Goal: Contribute content: Add original content to the website for others to see

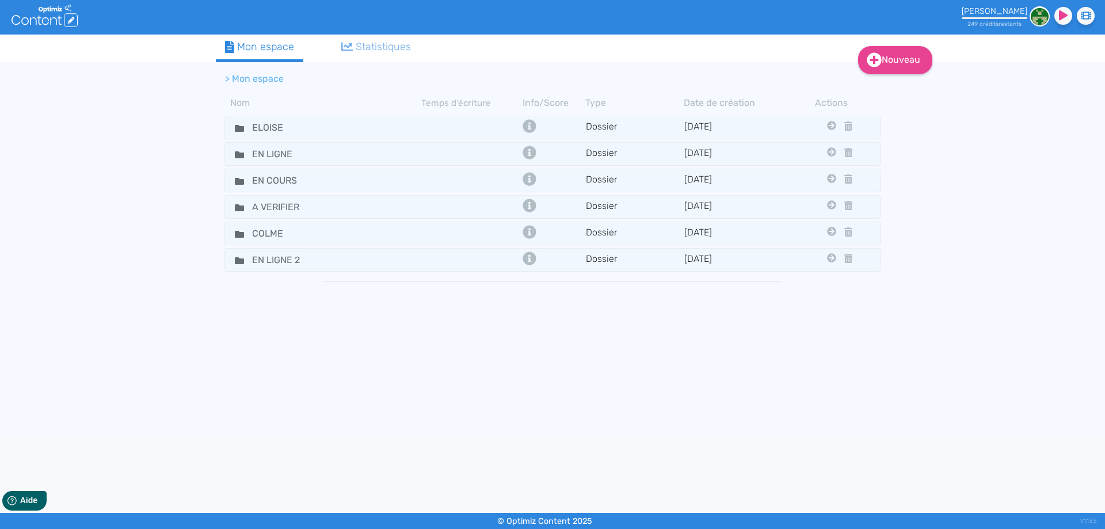
click at [221, 180] on tbody "ELOISE Dossier [DATE] En Ligne En Cours A Verifier Colme En Ligne 2 EN LIGNE Do…" at bounding box center [553, 271] width 674 height 317
click at [232, 180] on fa-icon at bounding box center [234, 180] width 17 height 17
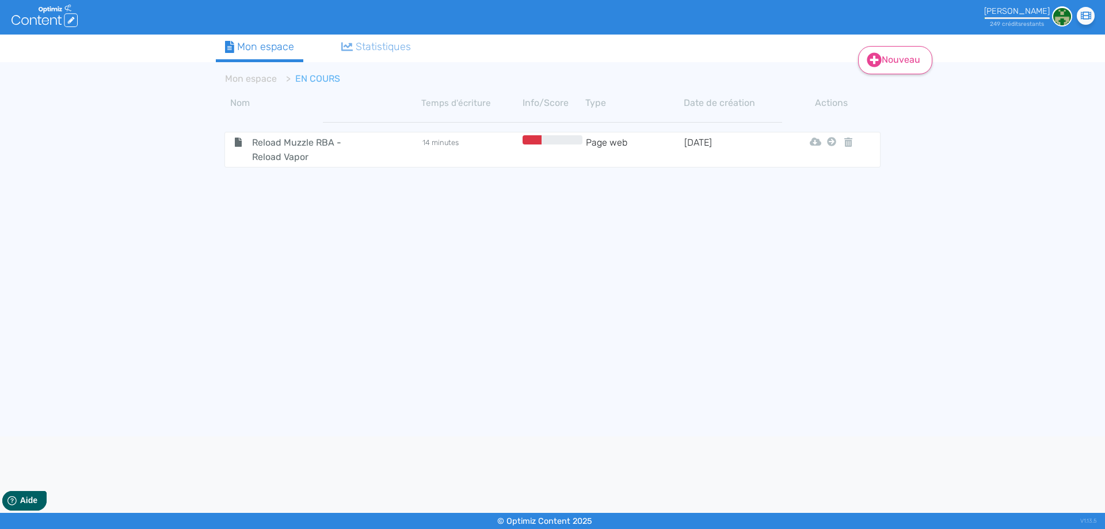
click at [890, 66] on link "Nouveau" at bounding box center [895, 60] width 74 height 28
click at [891, 82] on button "Contenu" at bounding box center [903, 89] width 92 height 18
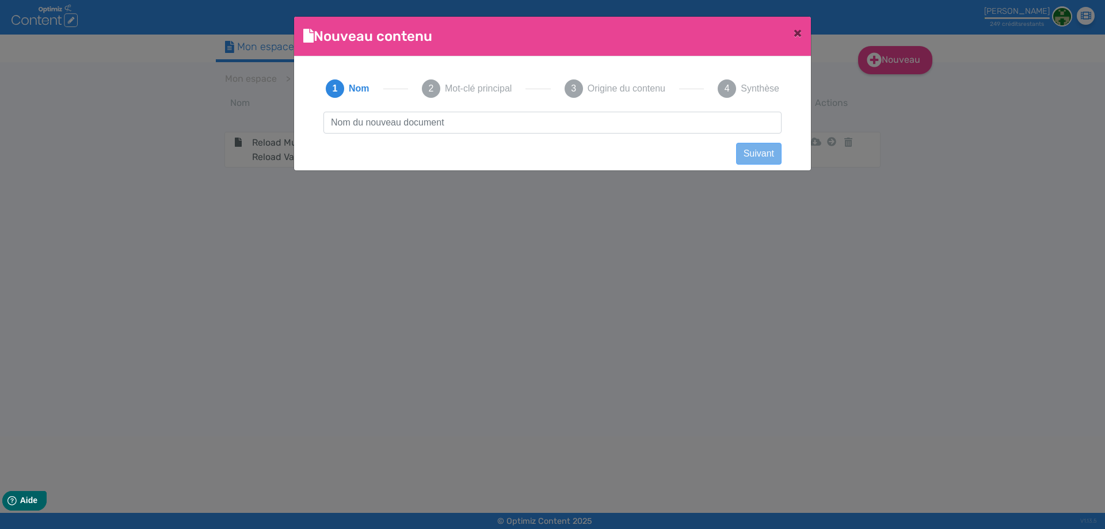
scroll to position [1, 0]
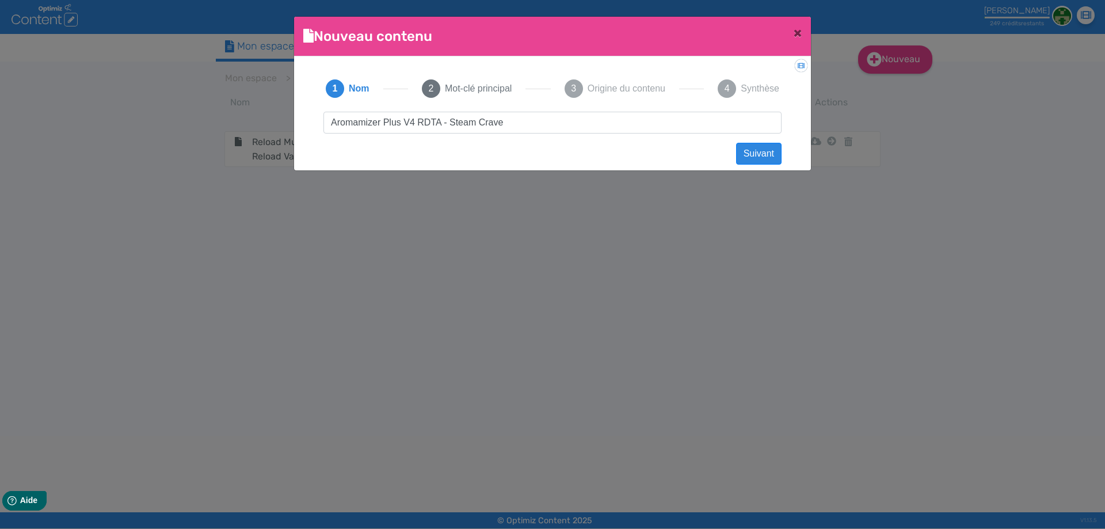
drag, startPoint x: 503, startPoint y: 124, endPoint x: 18, endPoint y: 123, distance: 485.4
click at [18, 123] on ngb-modal-window "Nouveau contenu × Didacticiel: Créer un document 1 Nom 2 Mot-clé principal 3 Or…" at bounding box center [552, 264] width 1105 height 529
type input "Aromamizer Plus V4 RDTA - Steam Crave"
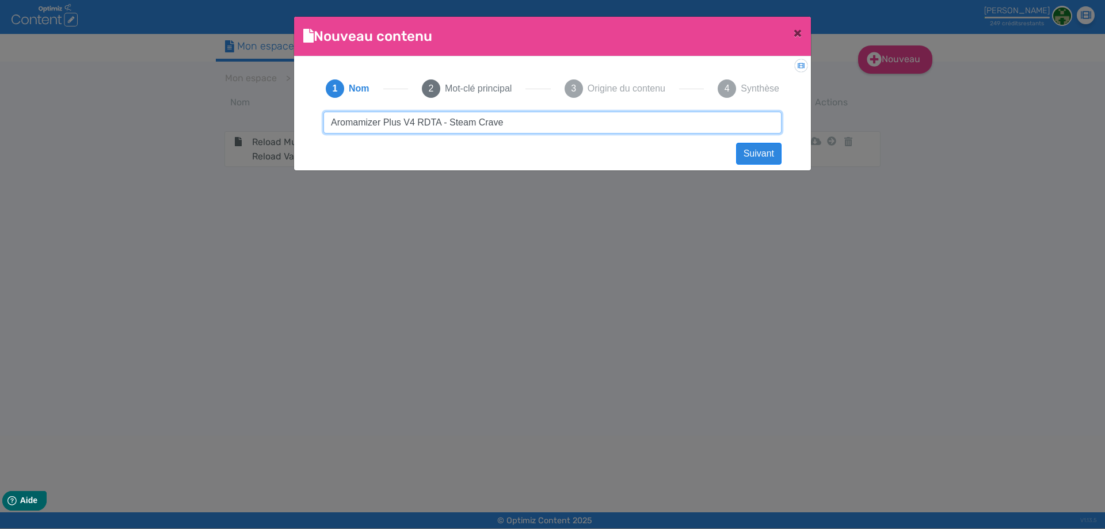
click at [360, 124] on input "Aromamizer Plus V4 RDTA - Steam Crave" at bounding box center [553, 123] width 458 height 22
drag, startPoint x: 507, startPoint y: 120, endPoint x: 43, endPoint y: 116, distance: 464.1
click at [11, 116] on ngb-modal-window "Nouveau contenu × Didacticiel: Créer un document 1 Nom 2 Mot-clé principal 3 Or…" at bounding box center [552, 264] width 1105 height 529
click button "Suivant" at bounding box center [758, 154] width 45 height 22
paste input "Aromamizer Plus V4 RDTA - Steam Crave"
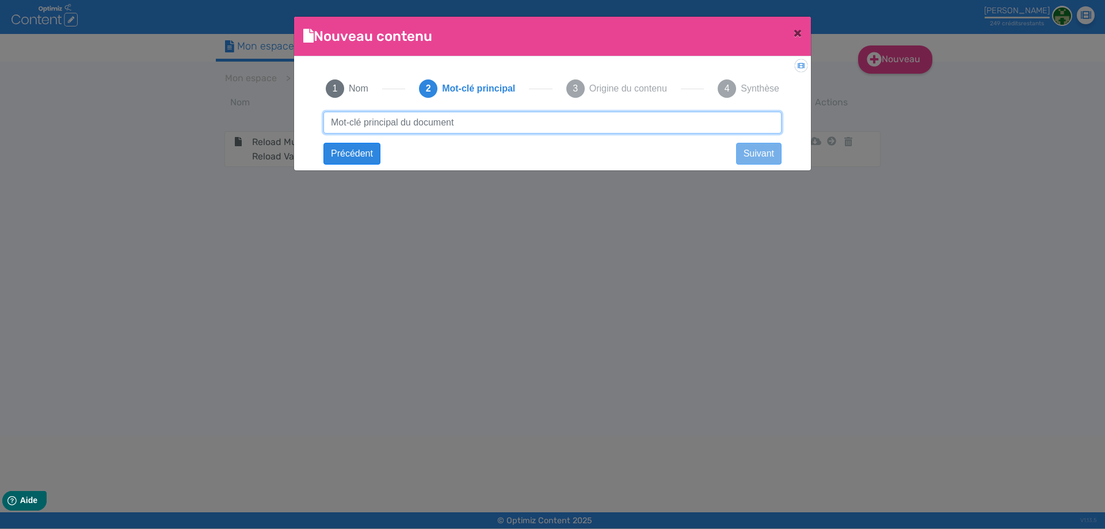
type input "Aromamizer Plus V4 RDTA - Steam Crave"
click button "Suivant" at bounding box center [0, 0] width 0 height 0
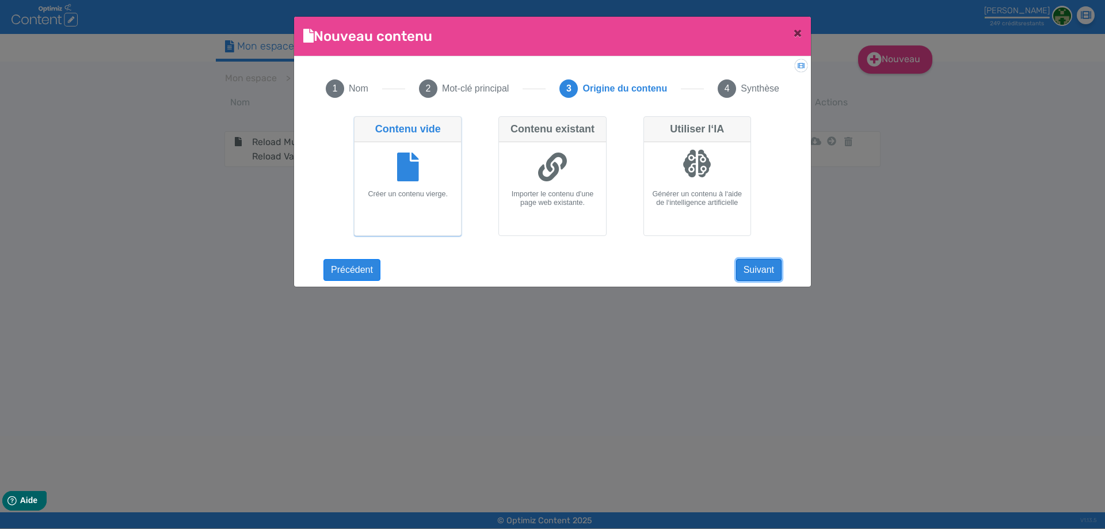
click at [745, 264] on button "Suivant" at bounding box center [758, 270] width 45 height 22
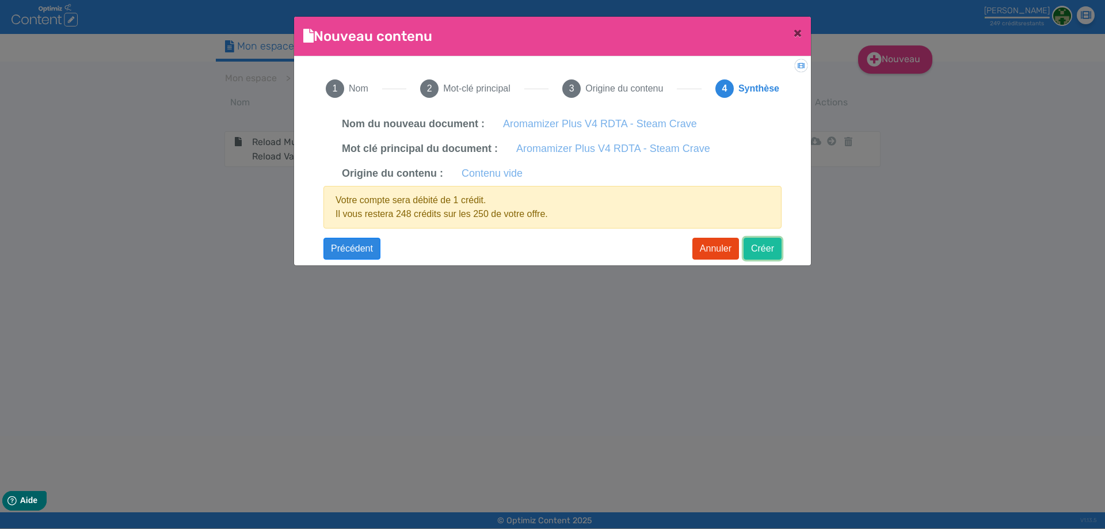
click at [754, 250] on button "Créer" at bounding box center [763, 249] width 38 height 22
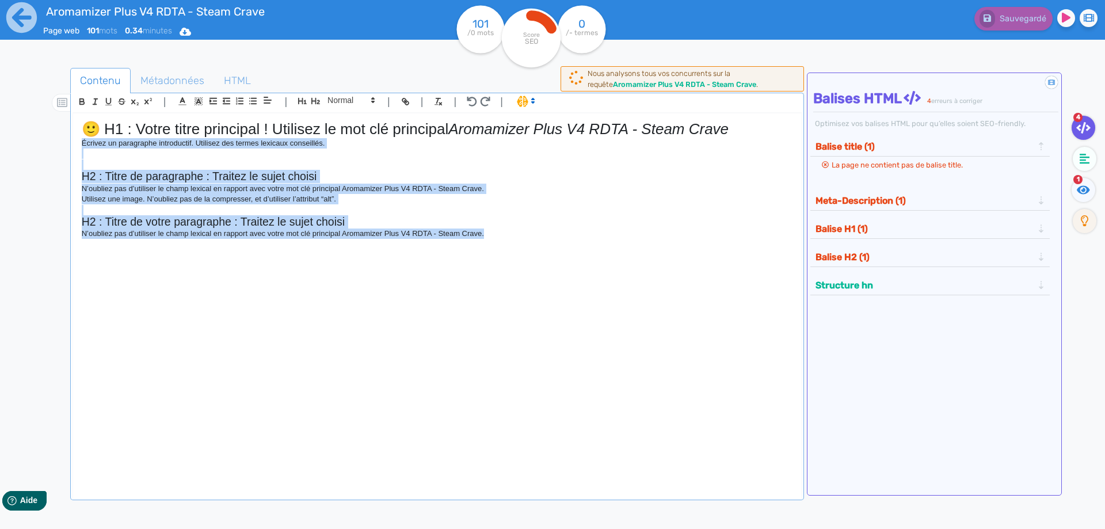
drag, startPoint x: 536, startPoint y: 249, endPoint x: 69, endPoint y: 148, distance: 478.4
click at [69, 148] on div "Contenu Métadonnées HTML | | H3 H4 H5 H6 Normal | | | | 🙂 H1 : Votre titre prin…" at bounding box center [569, 333] width 1072 height 537
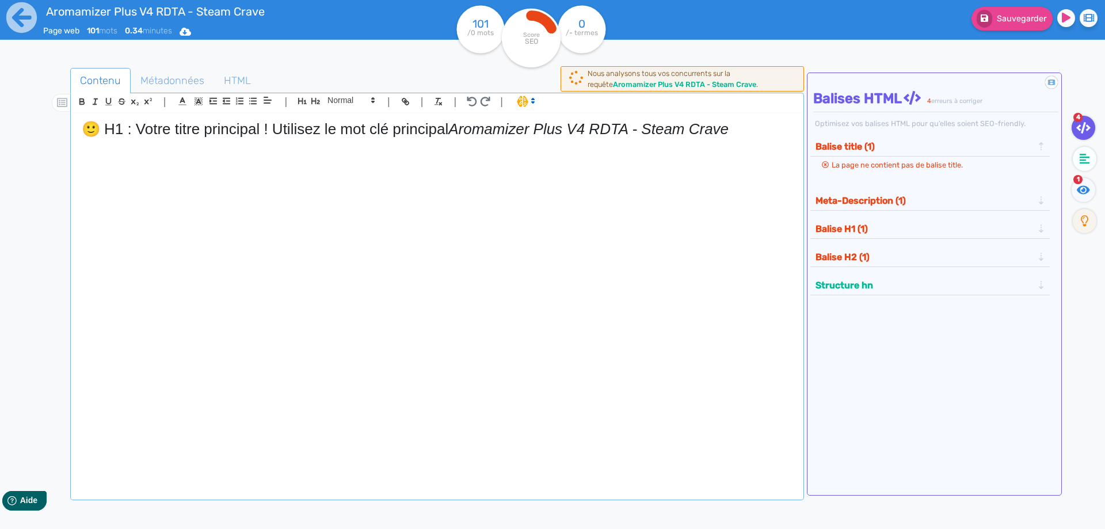
click at [460, 128] on em "Aromamizer Plus V4 RDTA - Steam Crave" at bounding box center [589, 128] width 280 height 17
drag, startPoint x: 456, startPoint y: 127, endPoint x: 64, endPoint y: 124, distance: 391.5
click at [0, 126] on div "Aromamizer Plus V4 RDTA - Steam Crave Page web 101 mots 0.34 minutes Html Pdf W…" at bounding box center [552, 301] width 1105 height 602
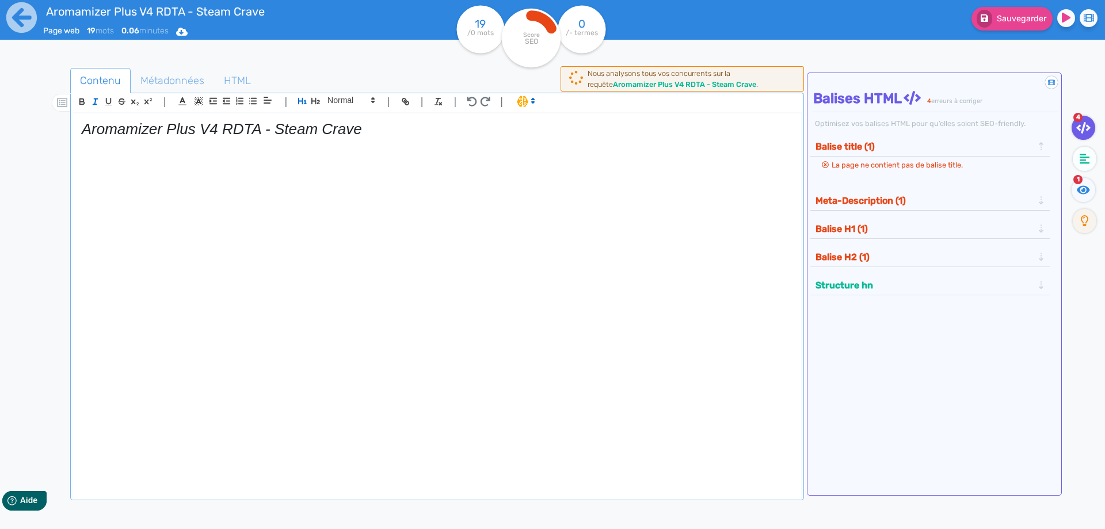
click at [124, 127] on em "Aromamizer Plus V4 RDTA - Steam Crave" at bounding box center [222, 128] width 280 height 17
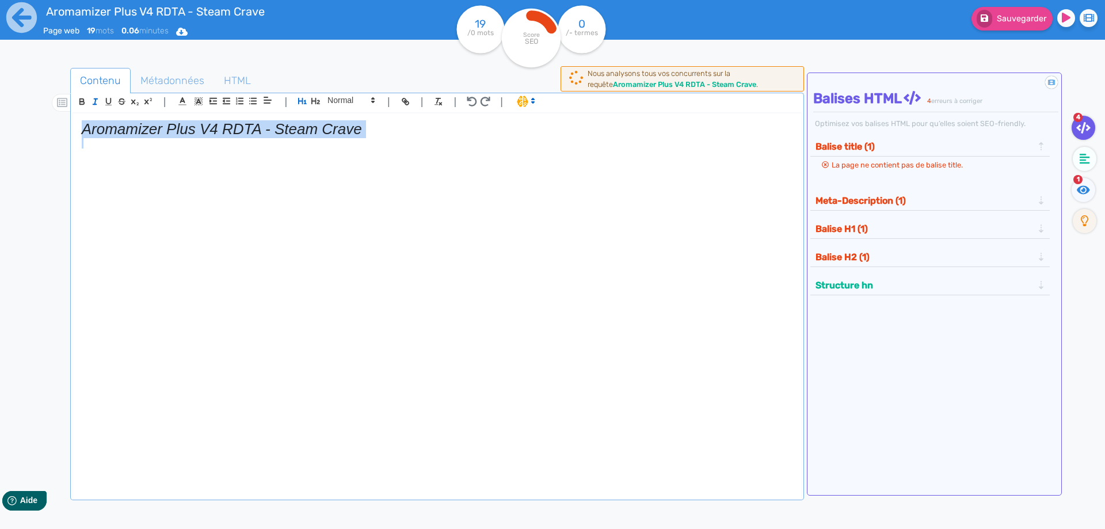
click at [124, 127] on em "Aromamizer Plus V4 RDTA - Steam Crave" at bounding box center [222, 128] width 280 height 17
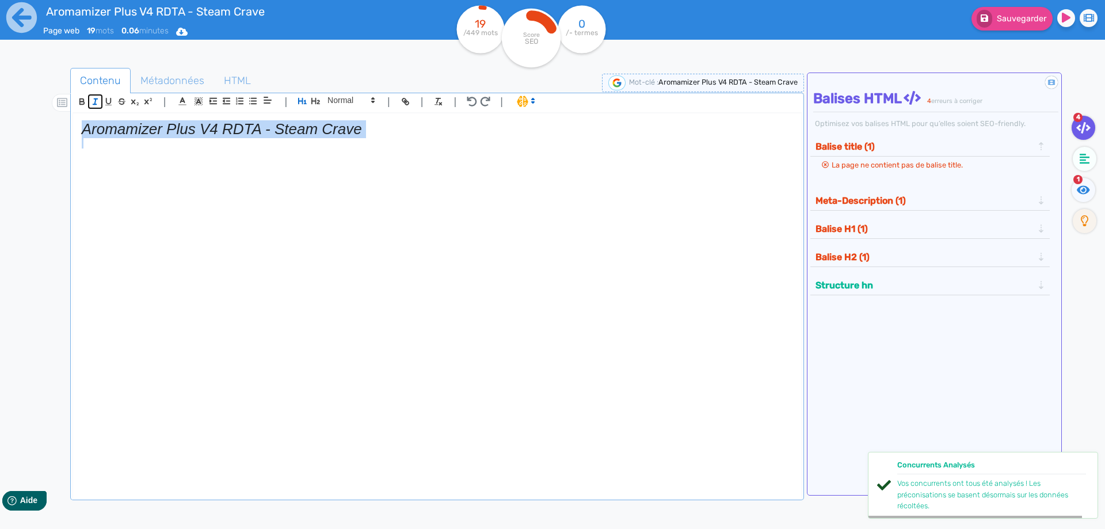
click at [95, 101] on line "button" at bounding box center [94, 101] width 1 height 5
click at [376, 115] on div "Aromamizer Plus V4 RDTA - Steam Crave" at bounding box center [437, 298] width 728 height 370
click at [377, 127] on h1 "Aromamizer Plus V4 RDTA - Steam Crave" at bounding box center [437, 129] width 711 height 18
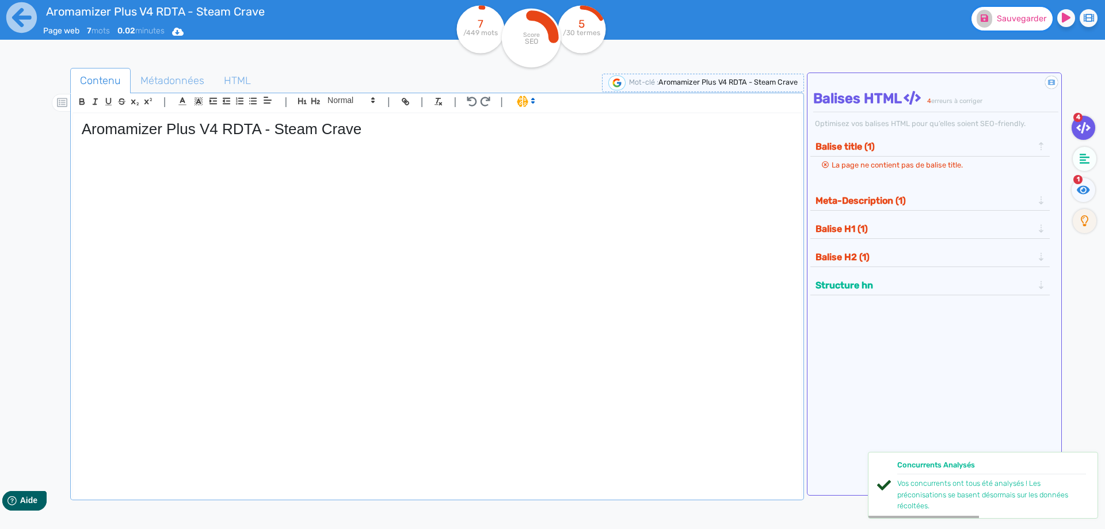
click at [1035, 21] on span "Sauvegarder" at bounding box center [1022, 19] width 50 height 10
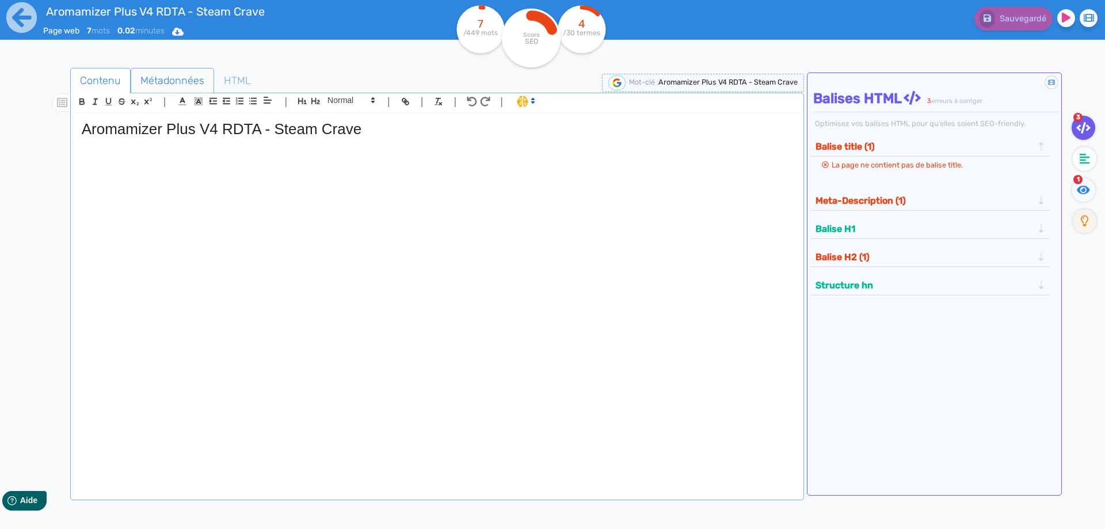
click at [179, 67] on span "Métadonnées" at bounding box center [172, 80] width 82 height 31
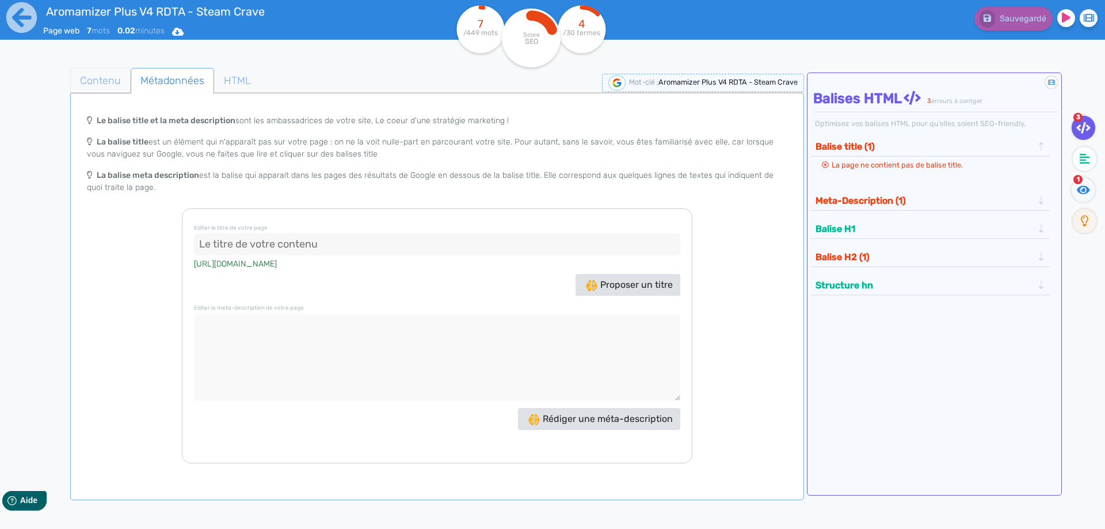
drag, startPoint x: 118, startPoint y: 79, endPoint x: 101, endPoint y: 24, distance: 58.5
click at [117, 79] on span "Contenu" at bounding box center [100, 80] width 59 height 31
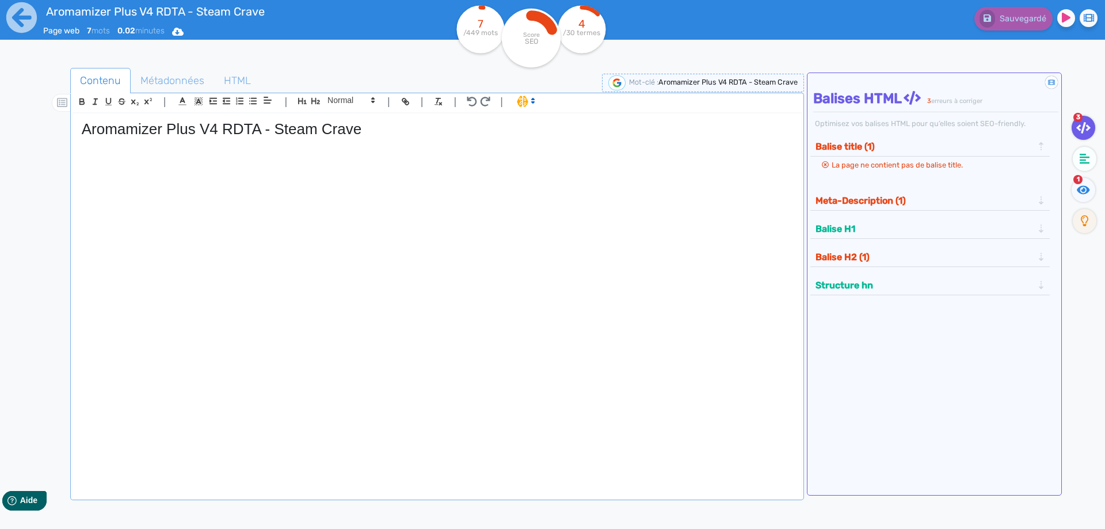
click at [169, 124] on h1 "Aromamizer Plus V4 RDTA - Steam Crave" at bounding box center [437, 129] width 711 height 18
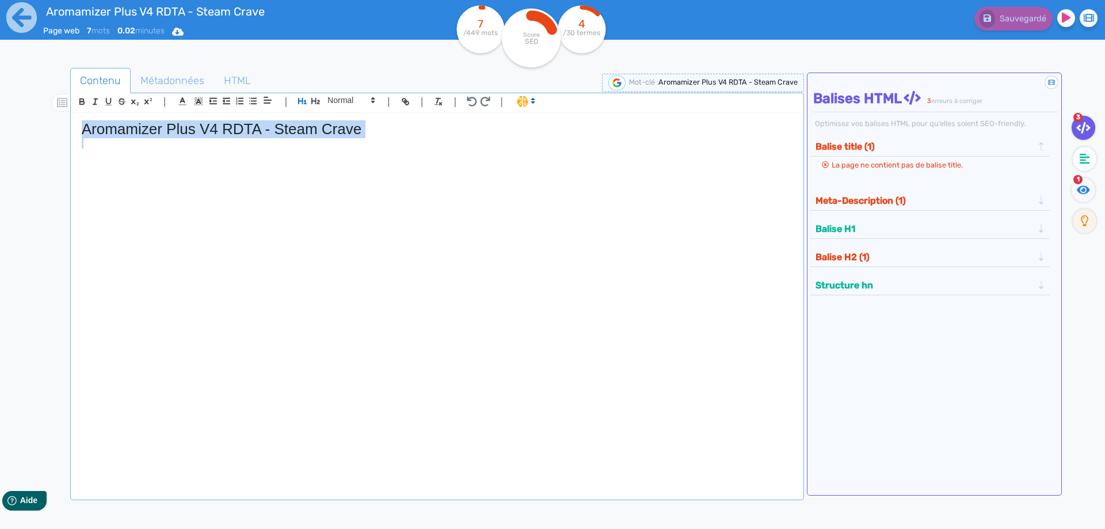
click at [169, 124] on h1 "Aromamizer Plus V4 RDTA - Steam Crave" at bounding box center [437, 129] width 711 height 18
copy h1 "Aromamizer Plus V4 RDTA - Steam Crave"
click at [170, 69] on span "Métadonnées" at bounding box center [172, 80] width 82 height 31
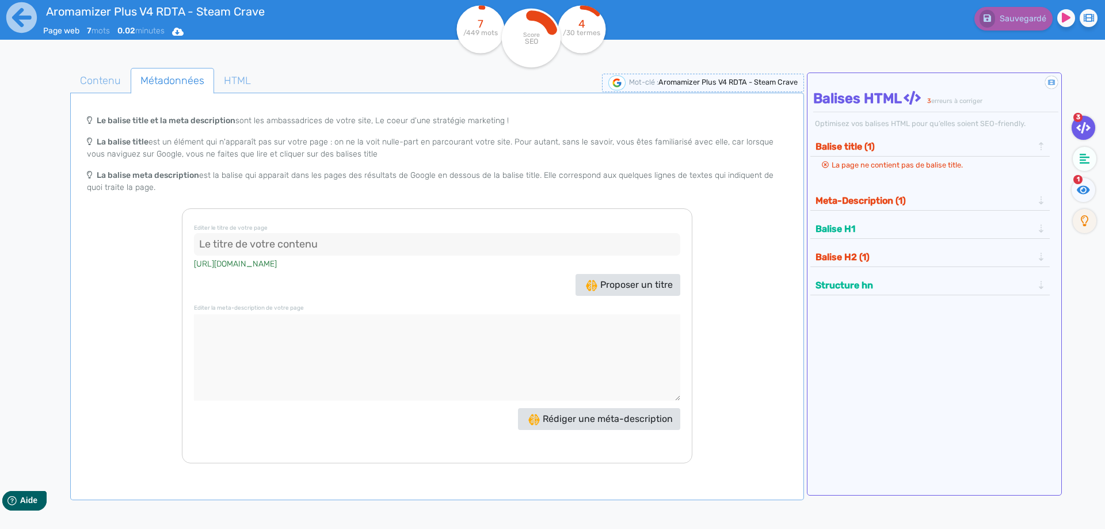
click at [355, 252] on input at bounding box center [437, 244] width 487 height 23
paste input "Aromamizer Plus V4 RDTA - Steam Crave"
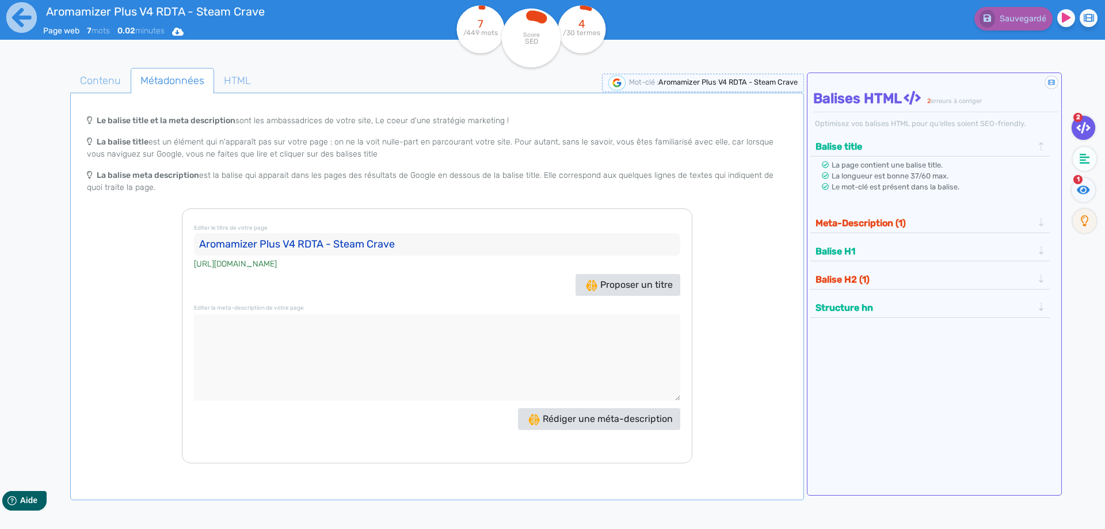
type input "Aromamizer Plus V4 RDTA - Steam Crave"
click at [356, 370] on textarea at bounding box center [437, 357] width 487 height 86
